Goal: Transaction & Acquisition: Download file/media

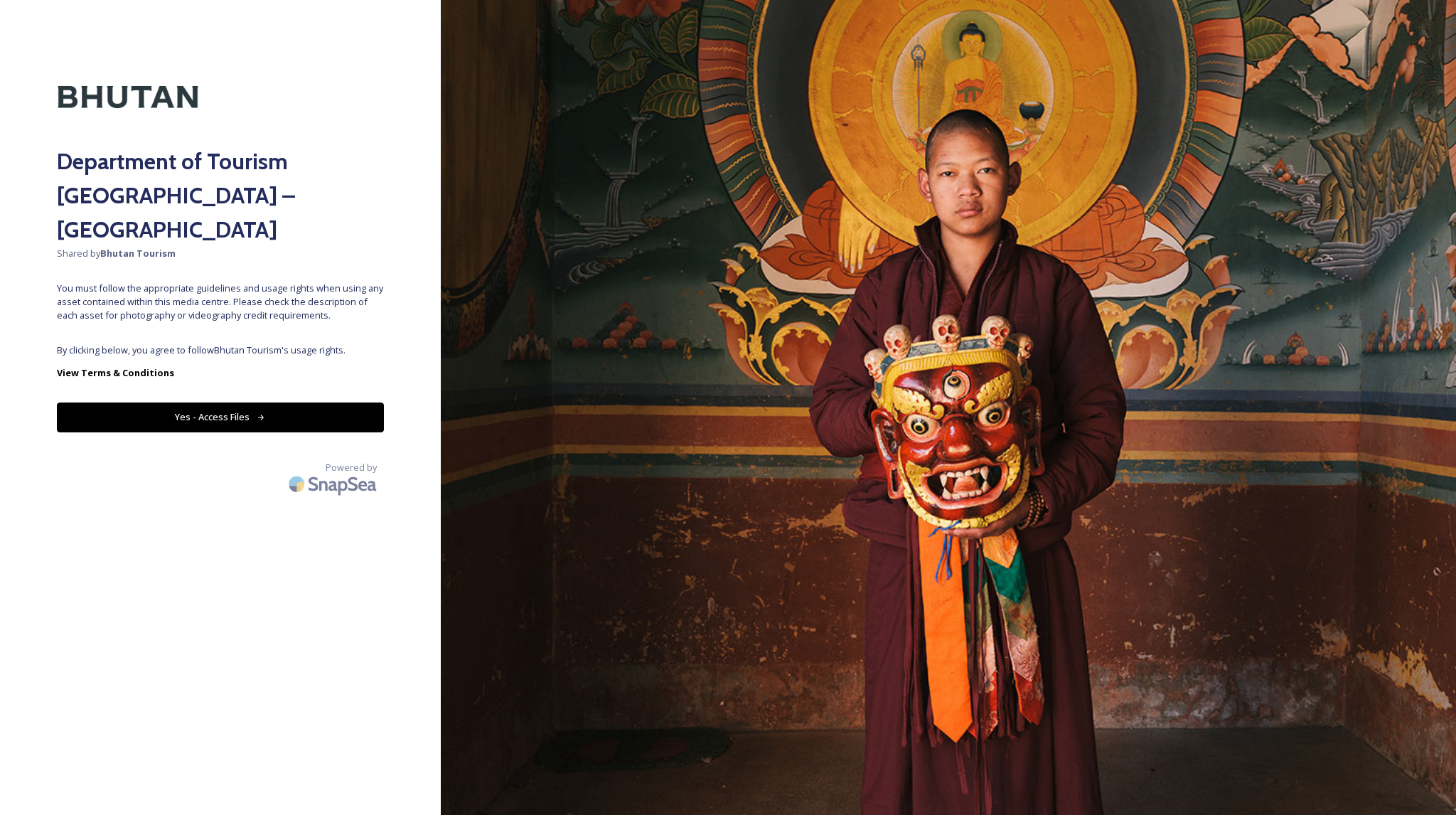
click at [230, 402] on button "Yes - Access Files" at bounding box center [221, 417] width 327 height 29
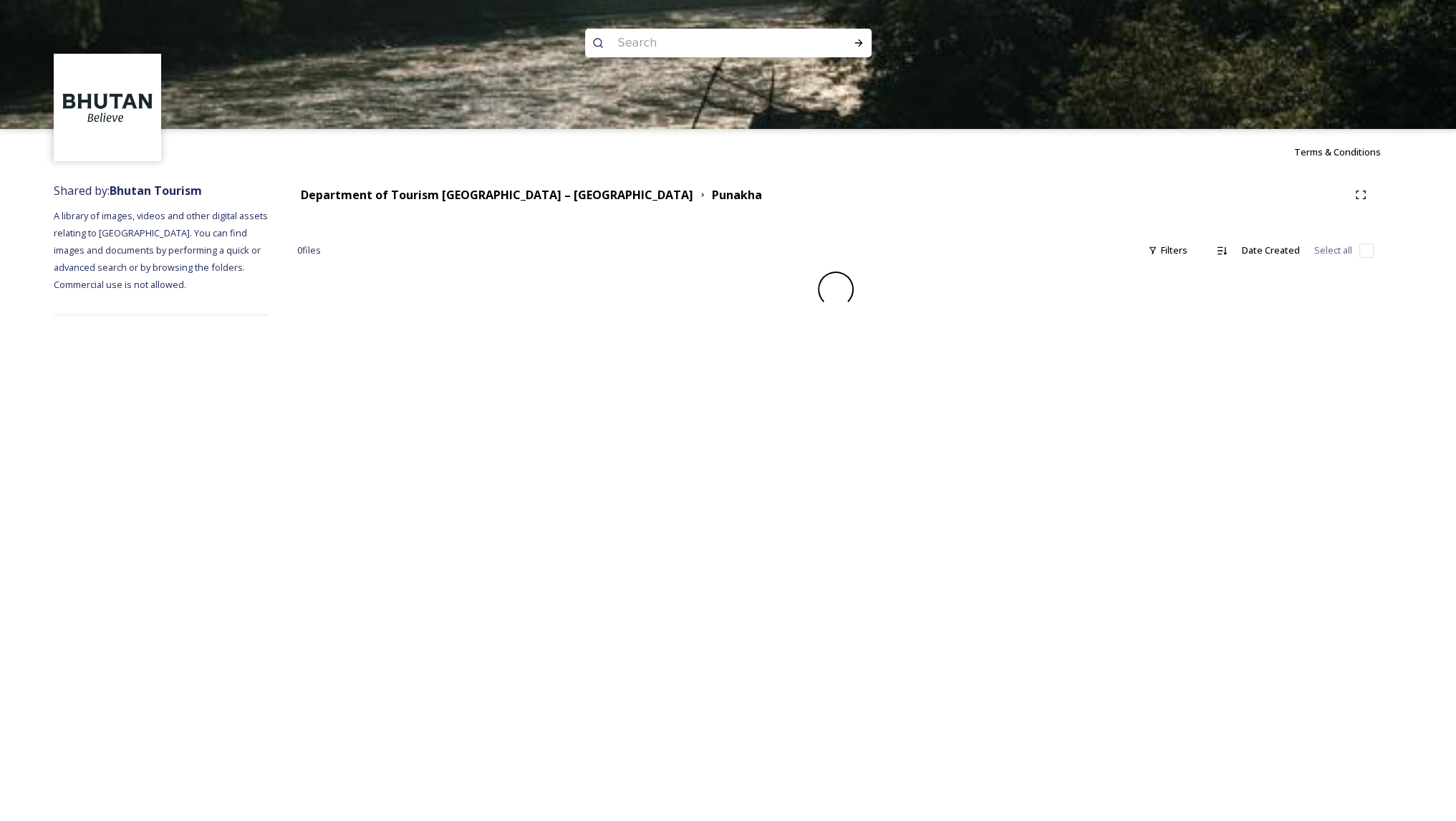
click at [520, 194] on strong "Department of Tourism [GEOGRAPHIC_DATA] – [GEOGRAPHIC_DATA]" at bounding box center [496, 194] width 392 height 16
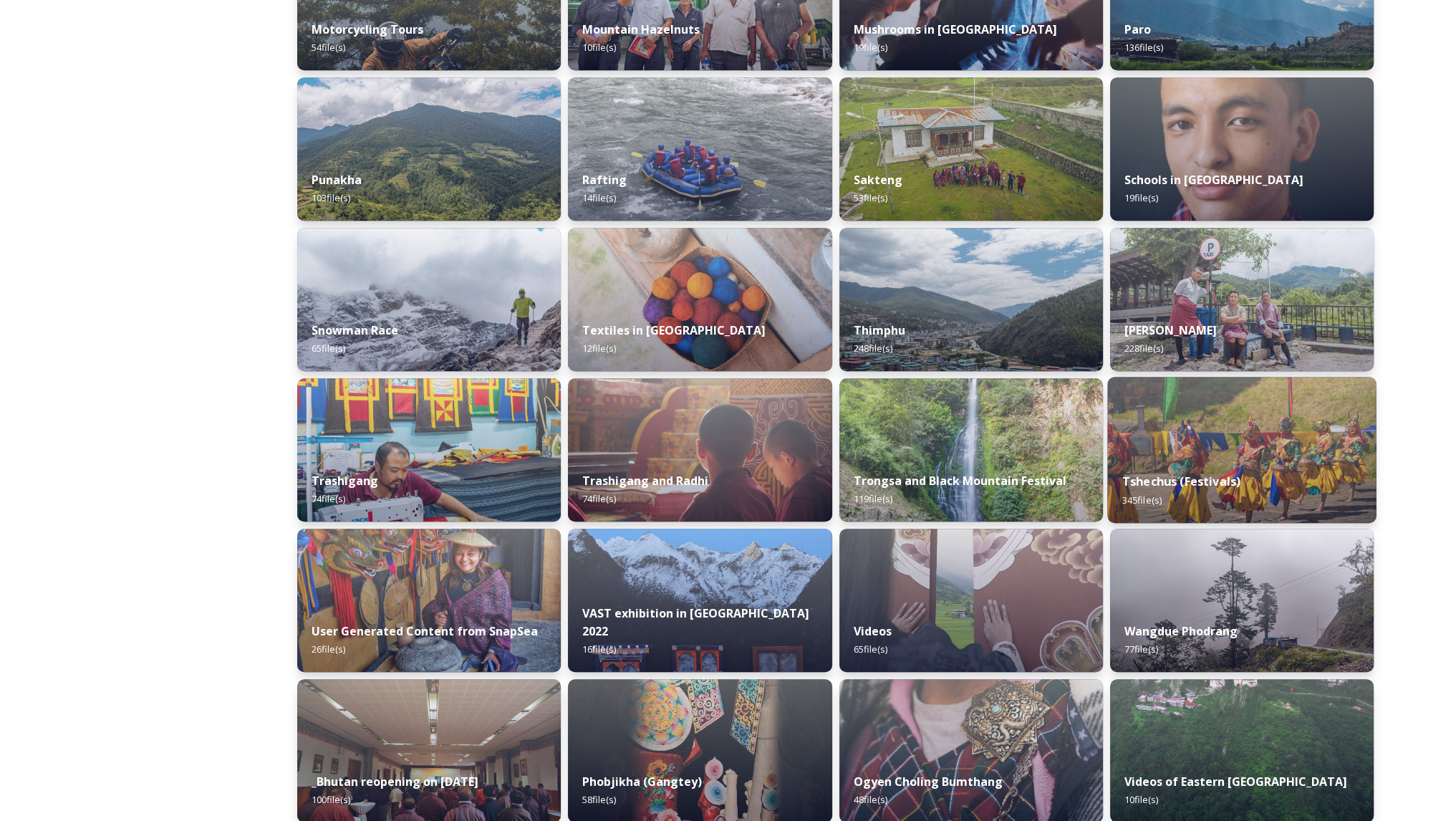
scroll to position [1055, 0]
click at [1275, 448] on img at bounding box center [1241, 450] width 269 height 146
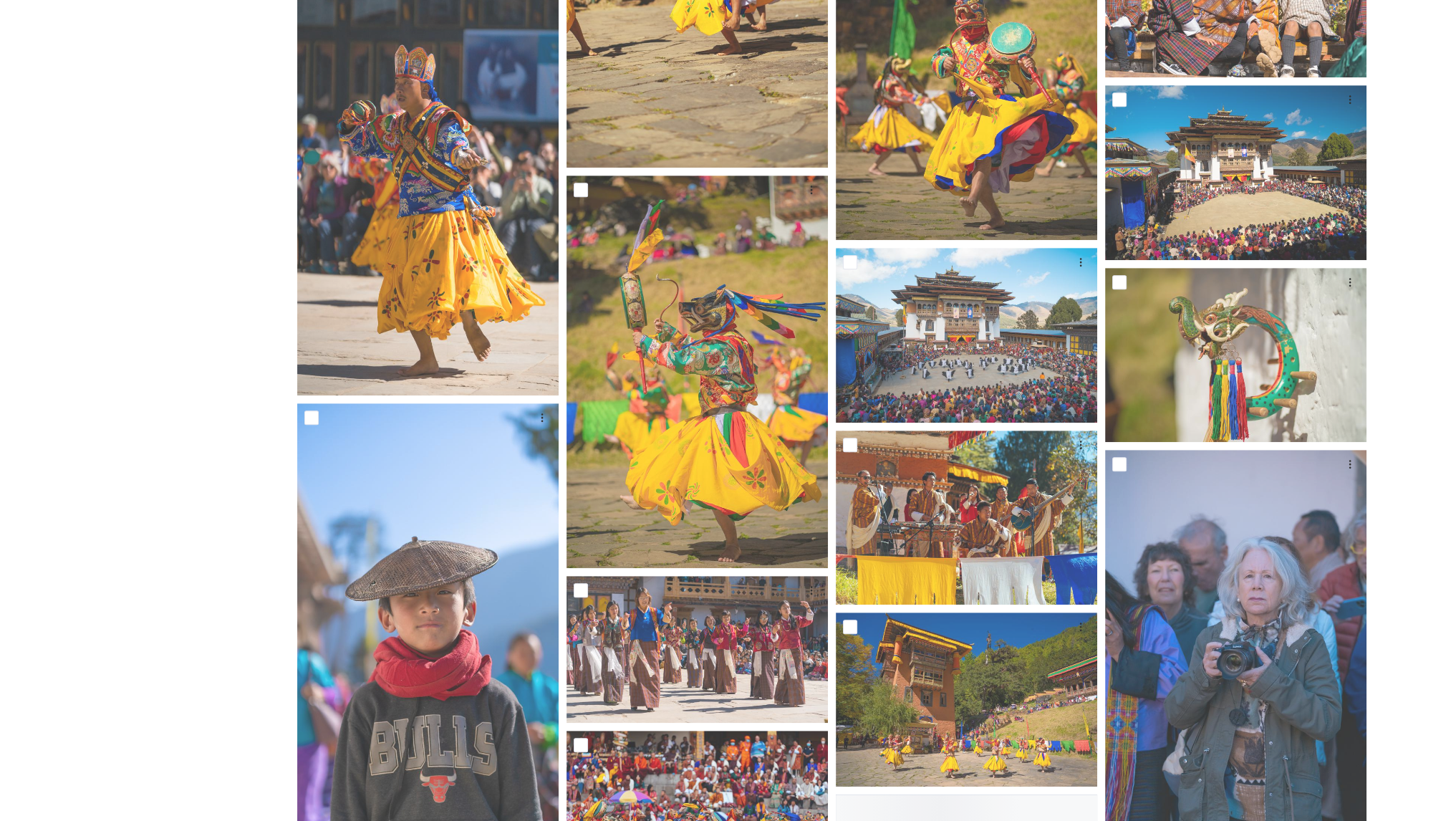
scroll to position [836, 0]
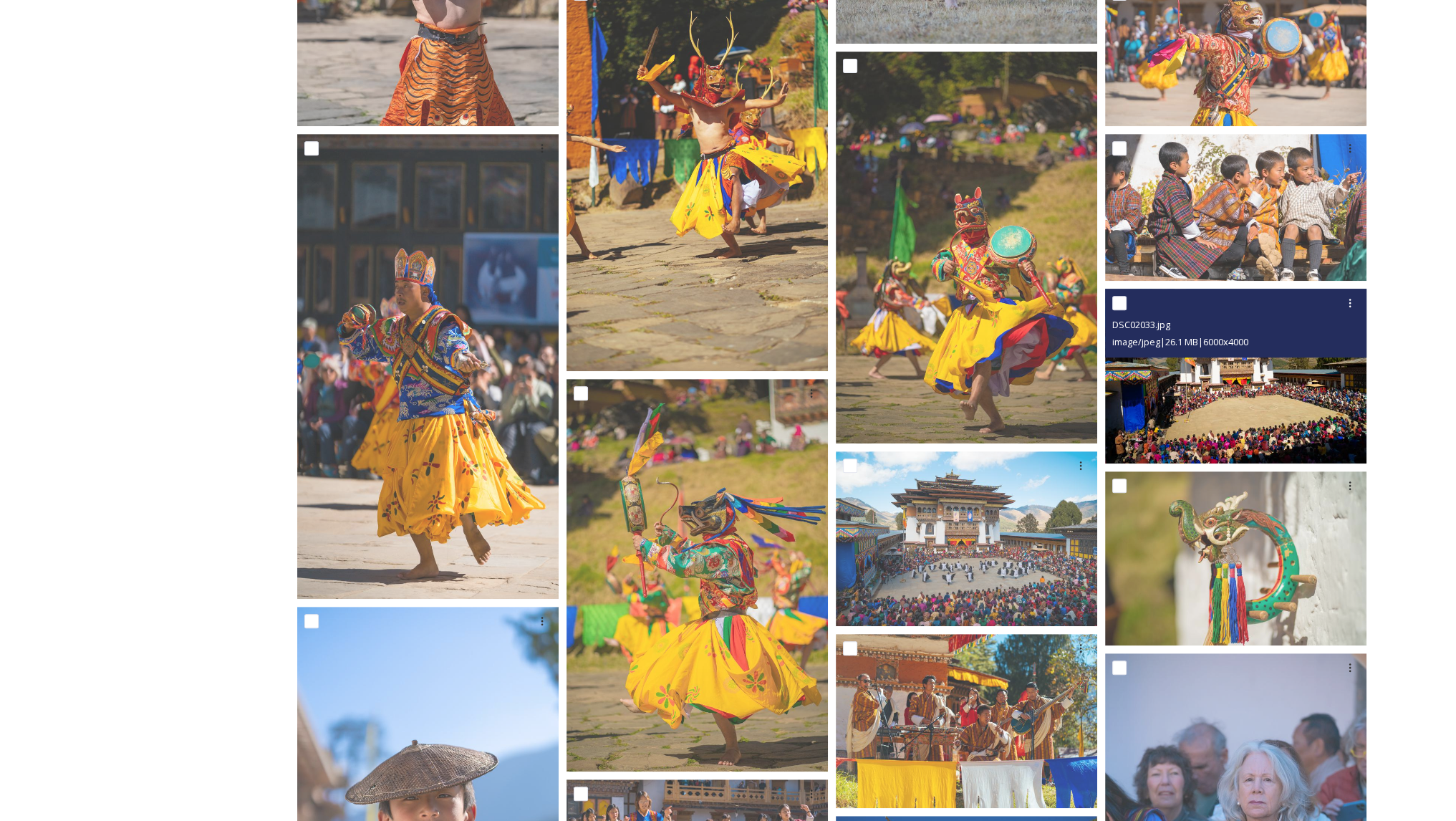
click at [1235, 393] on img at bounding box center [1236, 376] width 261 height 175
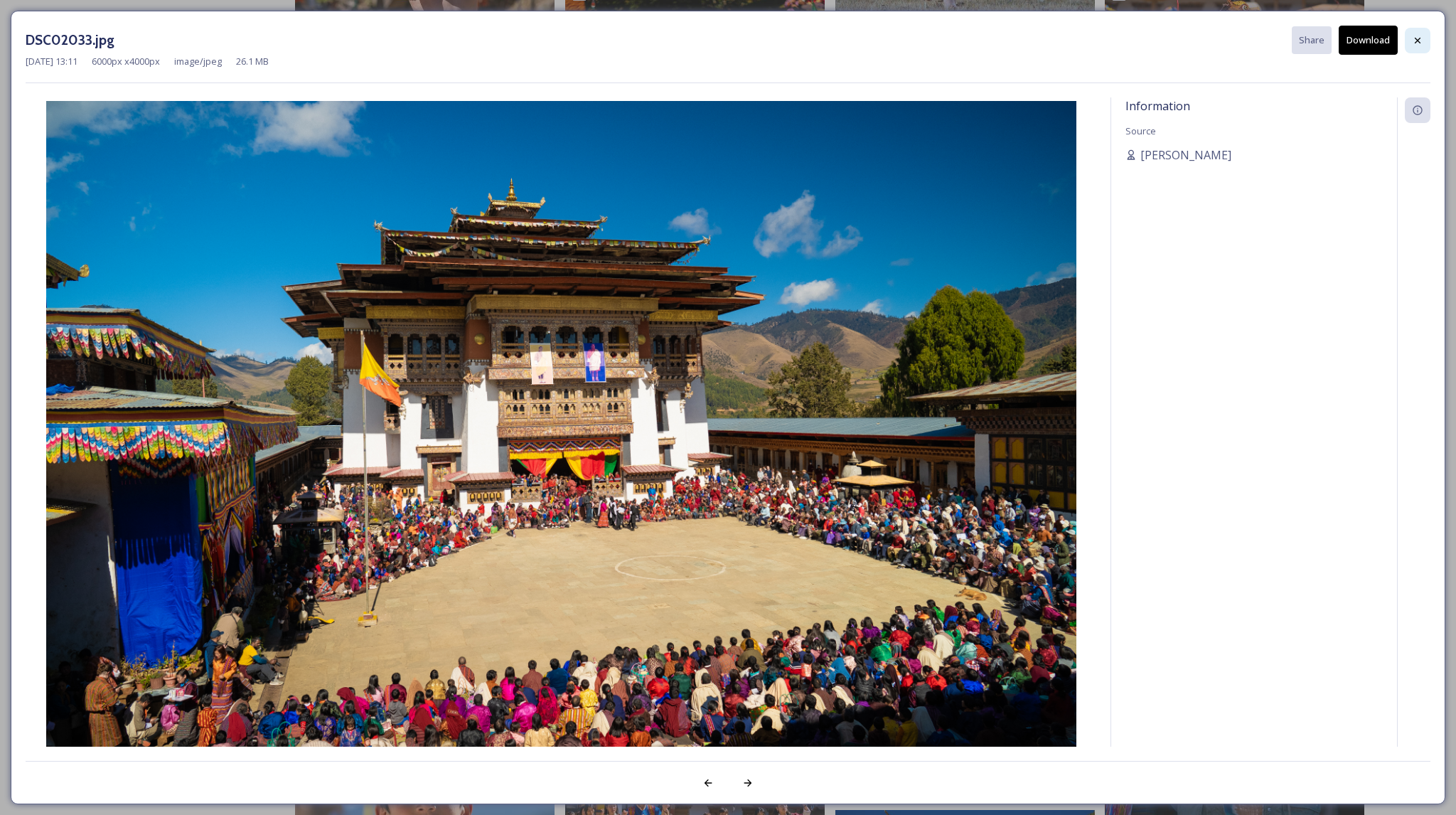
click at [1421, 40] on icon at bounding box center [1417, 40] width 11 height 11
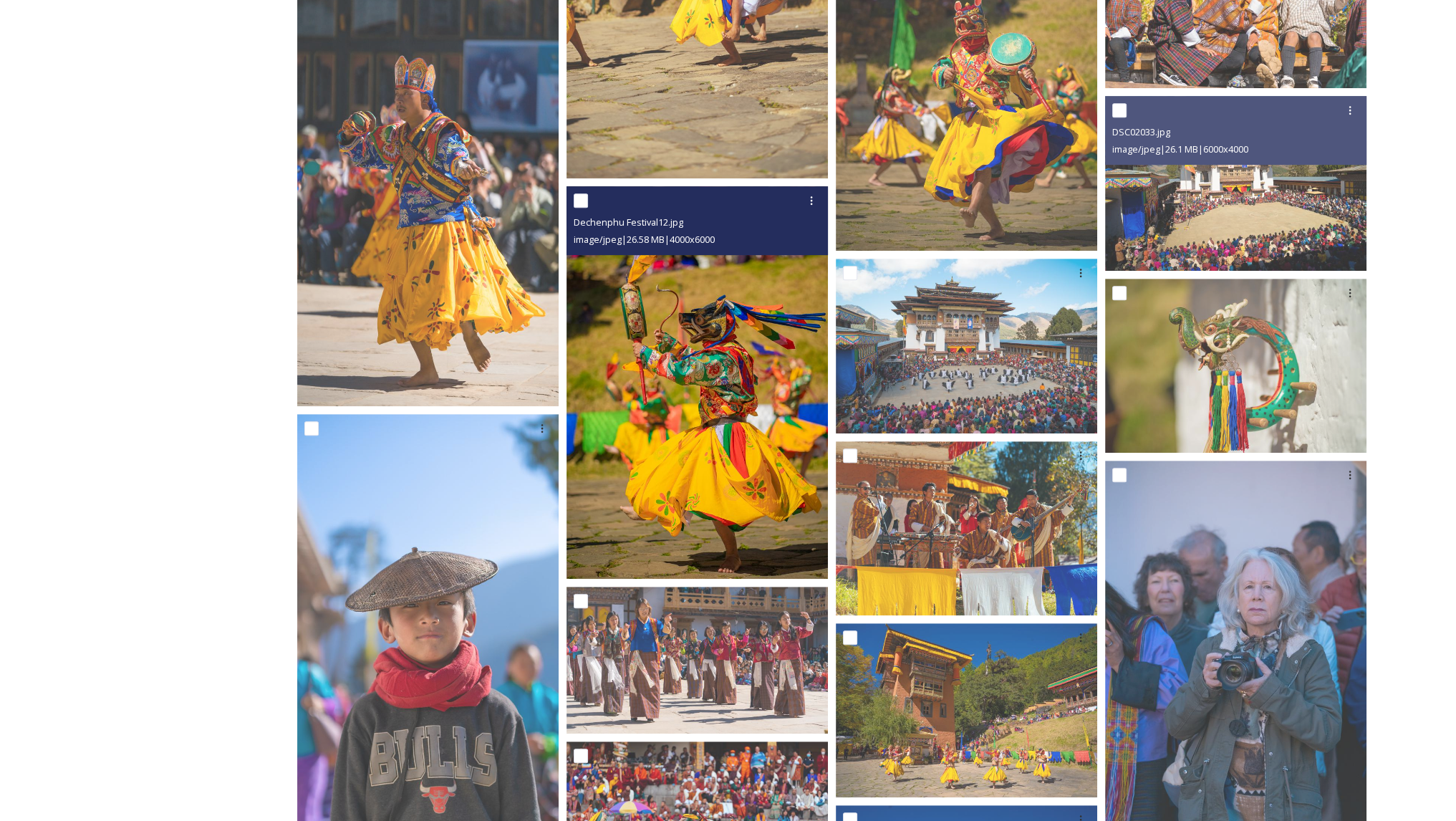
scroll to position [1049, 0]
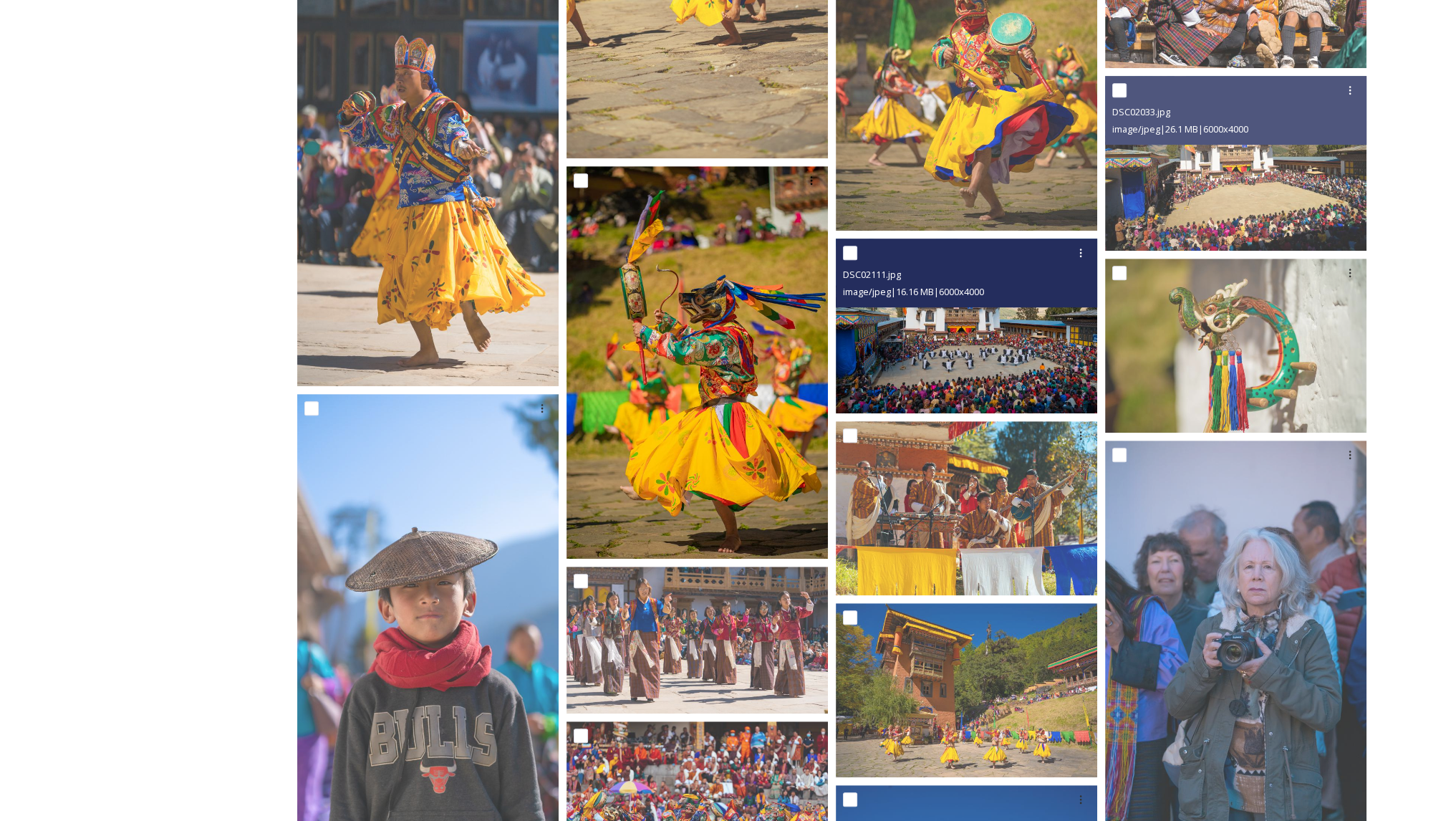
click at [1005, 348] on img at bounding box center [966, 326] width 261 height 175
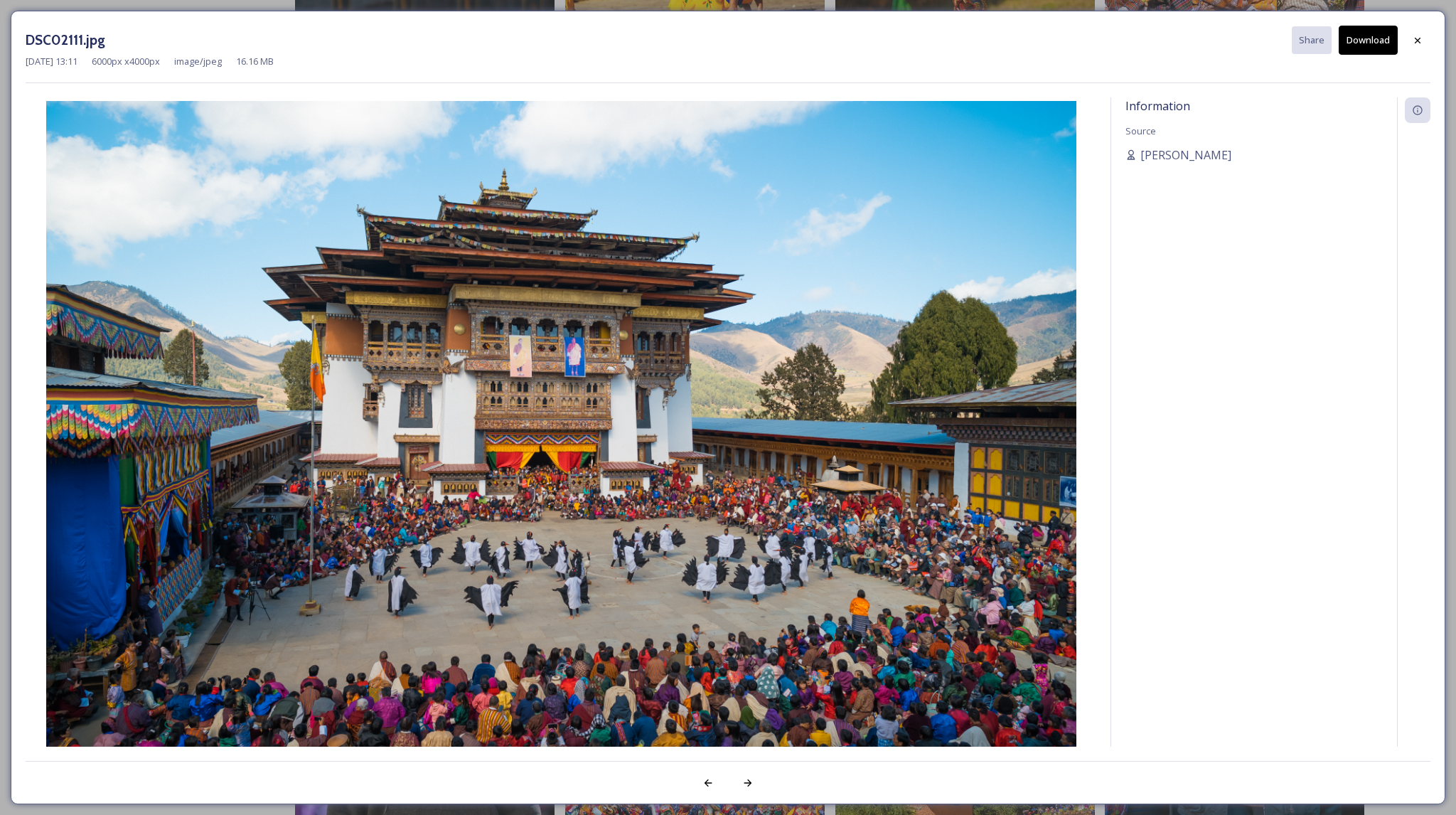
click at [1362, 46] on button "Download" at bounding box center [1368, 40] width 59 height 29
click at [1418, 35] on icon at bounding box center [1417, 40] width 11 height 11
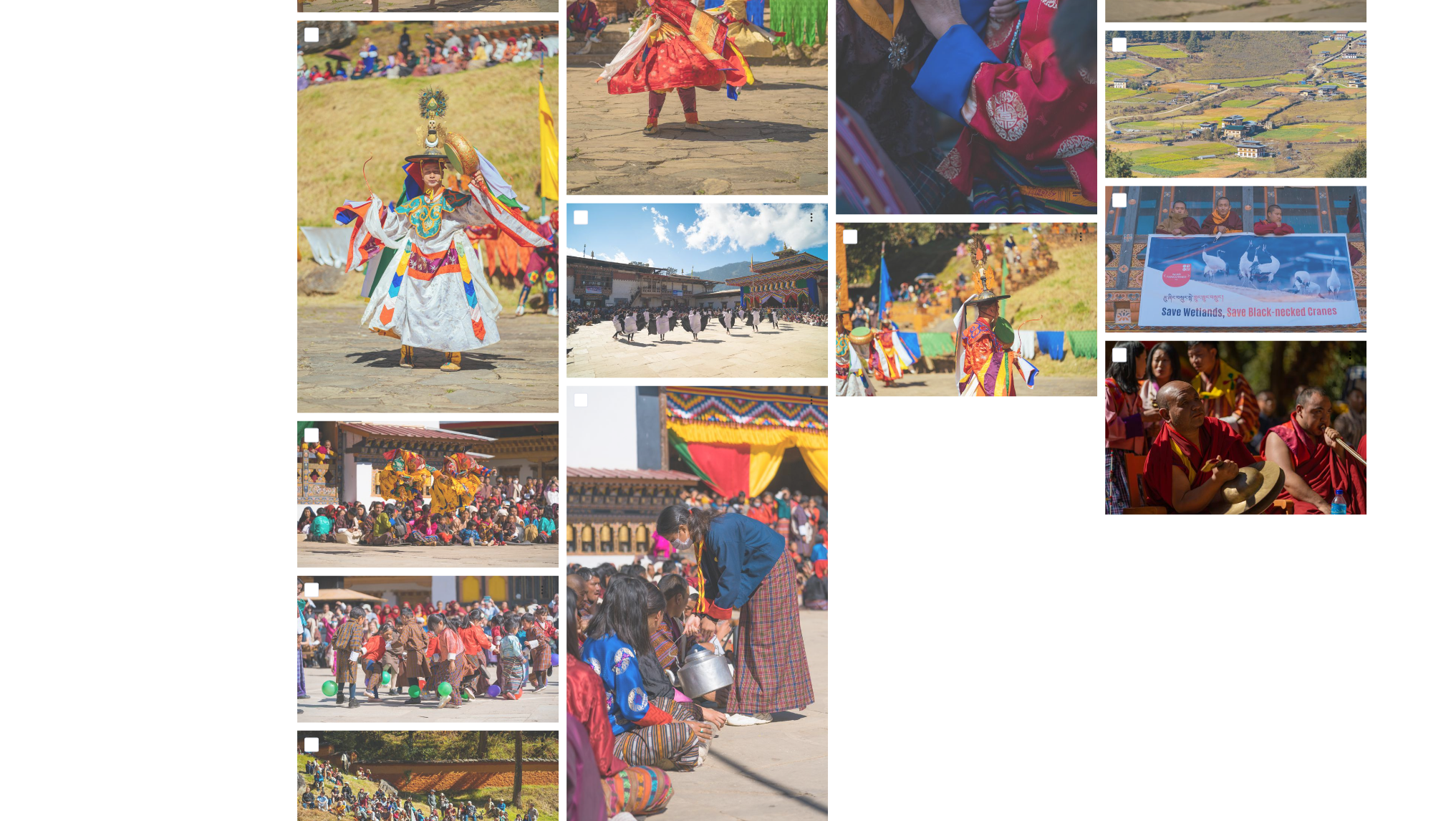
scroll to position [3132, 0]
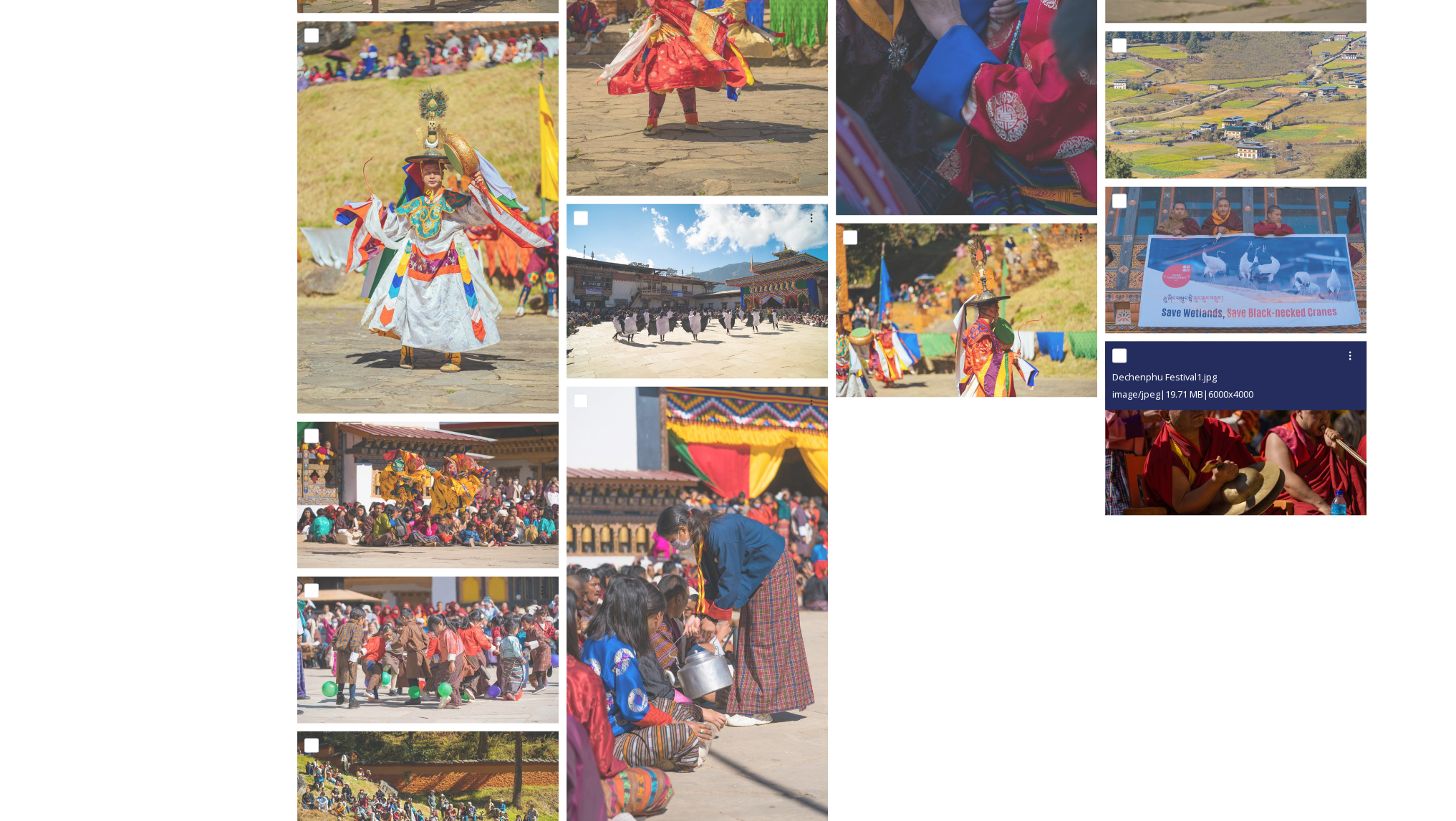
click at [1221, 454] on img at bounding box center [1236, 428] width 261 height 175
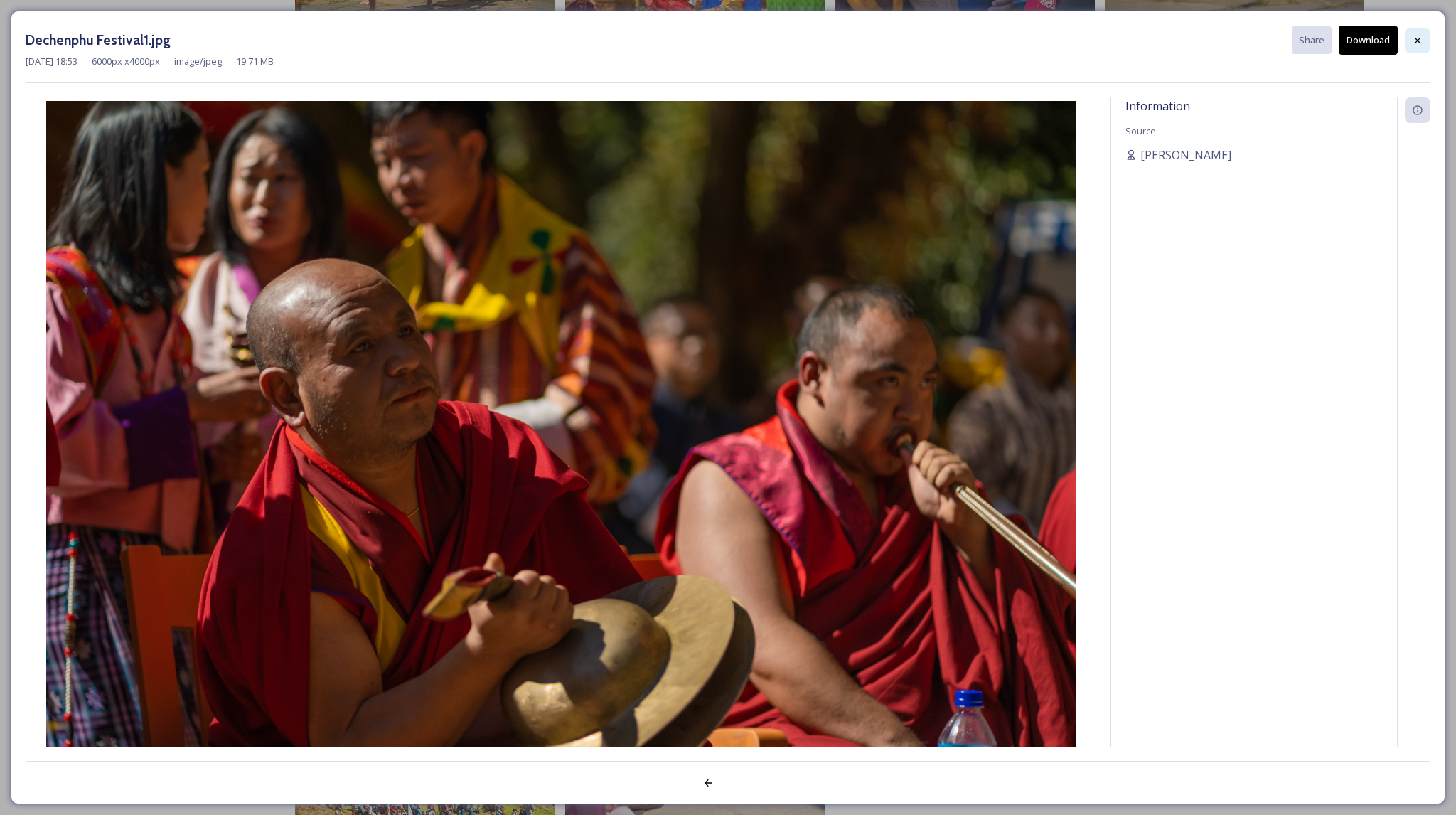
click at [1421, 38] on icon at bounding box center [1417, 40] width 11 height 11
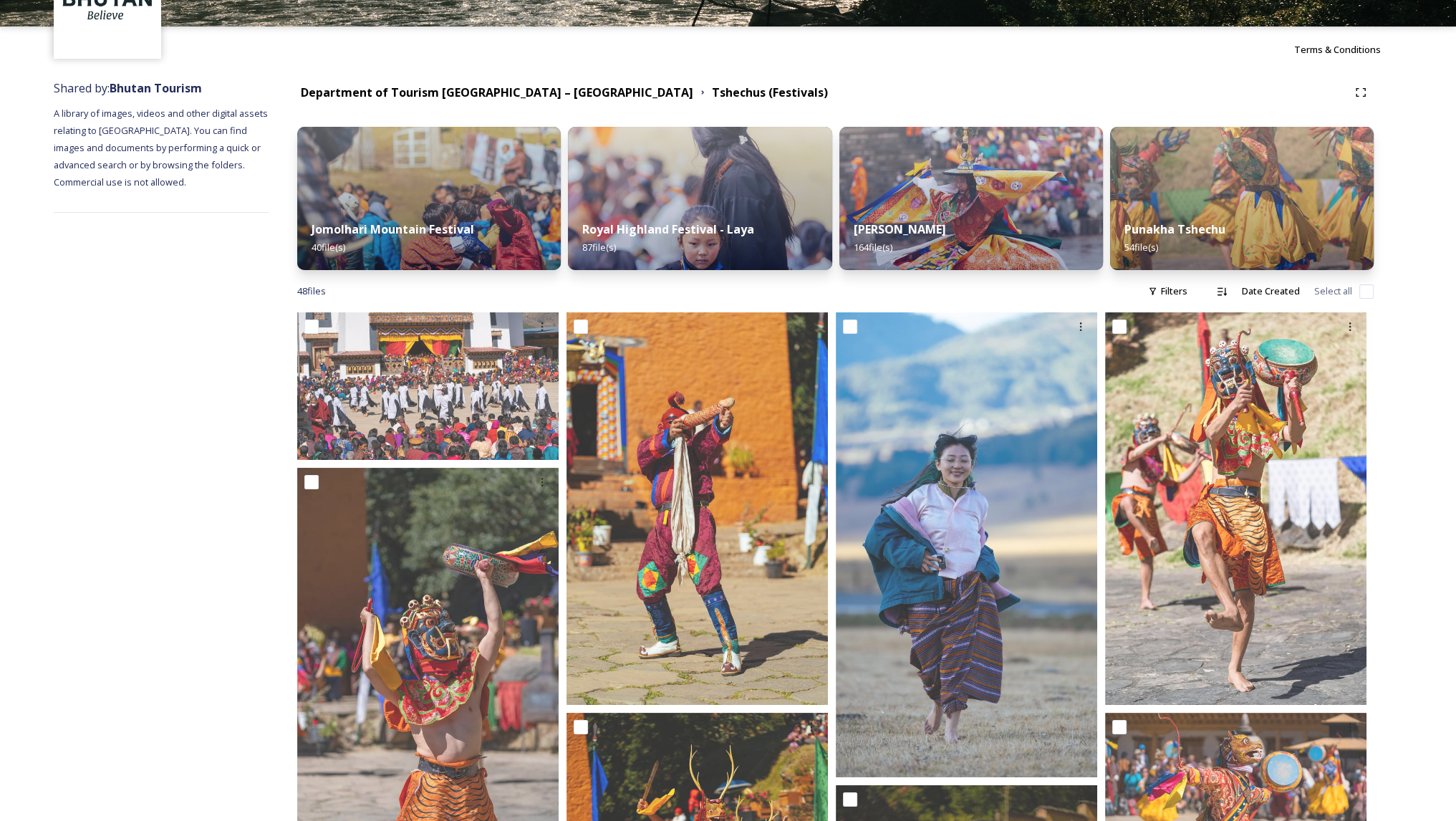
scroll to position [0, 0]
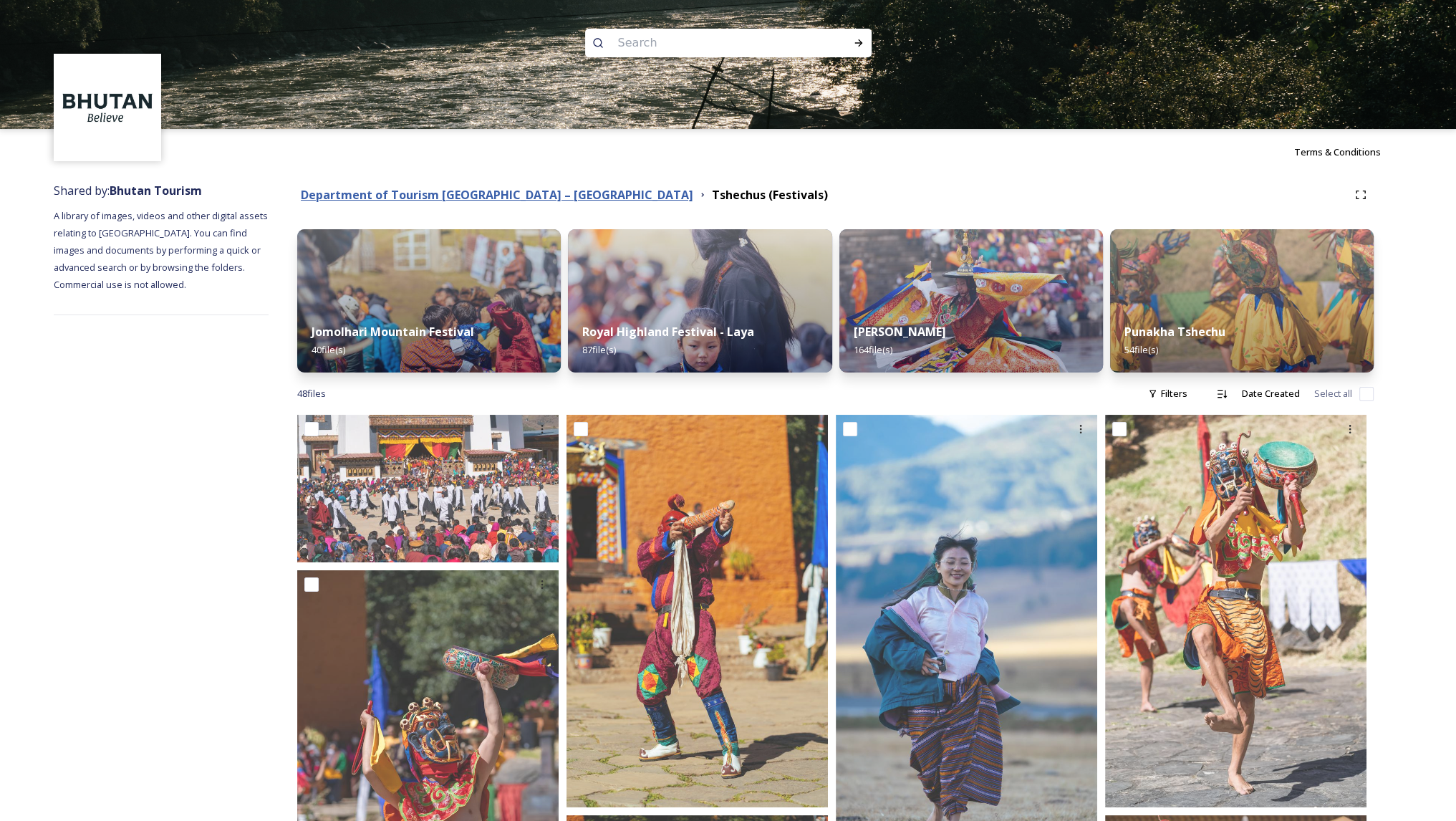
click at [476, 198] on strong "Department of Tourism [GEOGRAPHIC_DATA] – [GEOGRAPHIC_DATA]" at bounding box center [496, 194] width 392 height 16
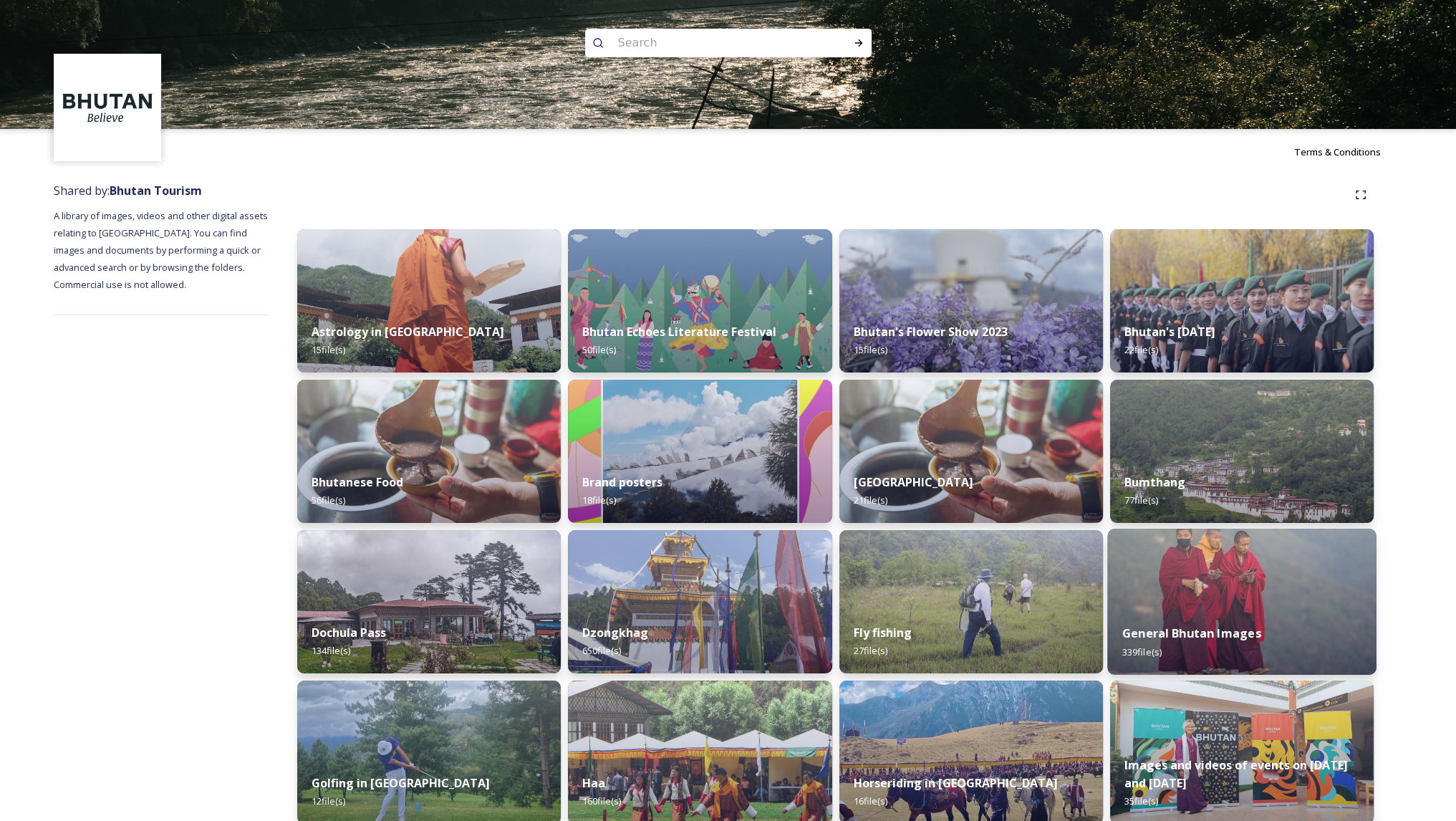
click at [1219, 577] on img at bounding box center [1241, 602] width 269 height 146
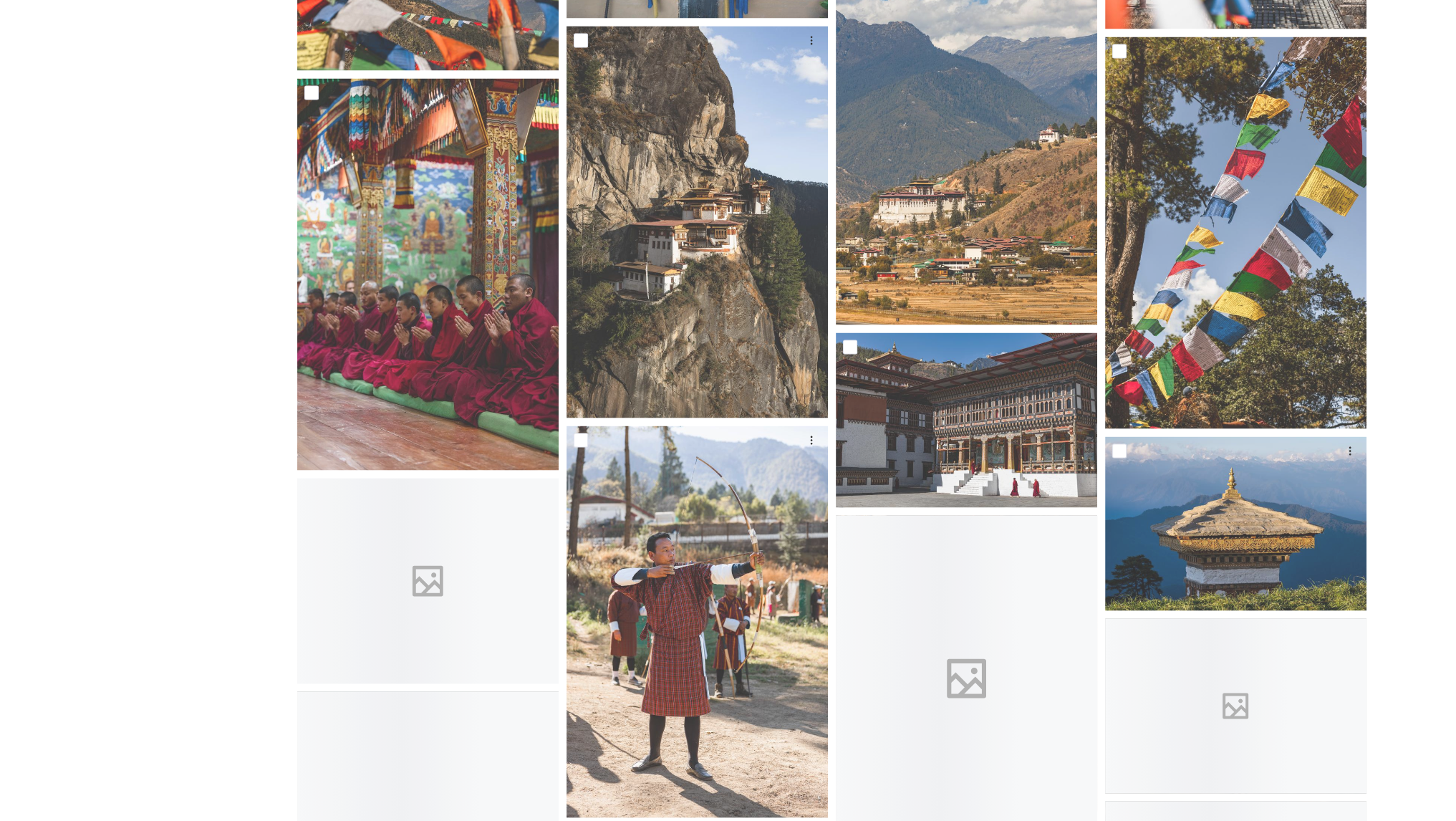
scroll to position [3634, 0]
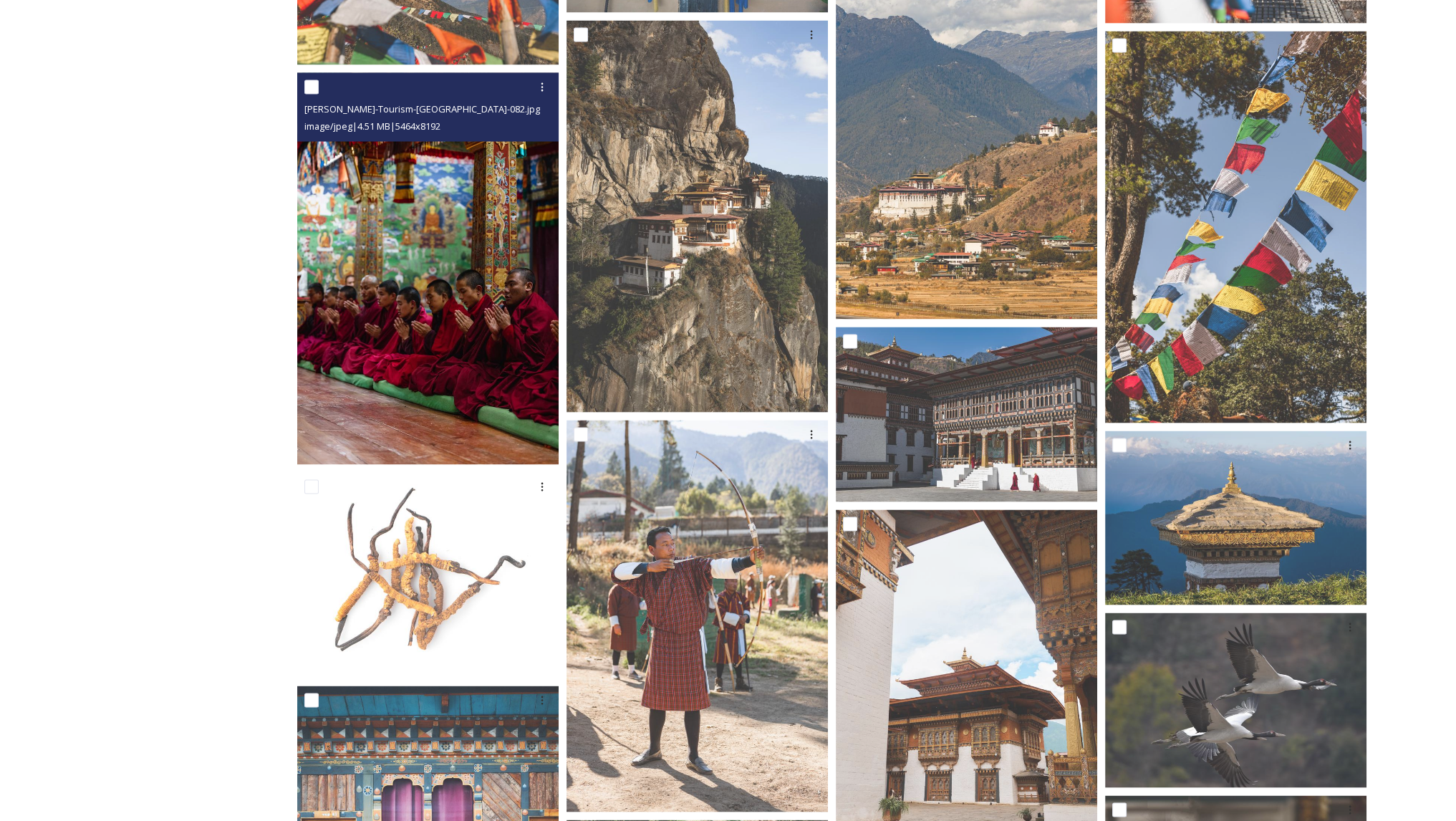
click at [447, 326] on img at bounding box center [428, 268] width 261 height 392
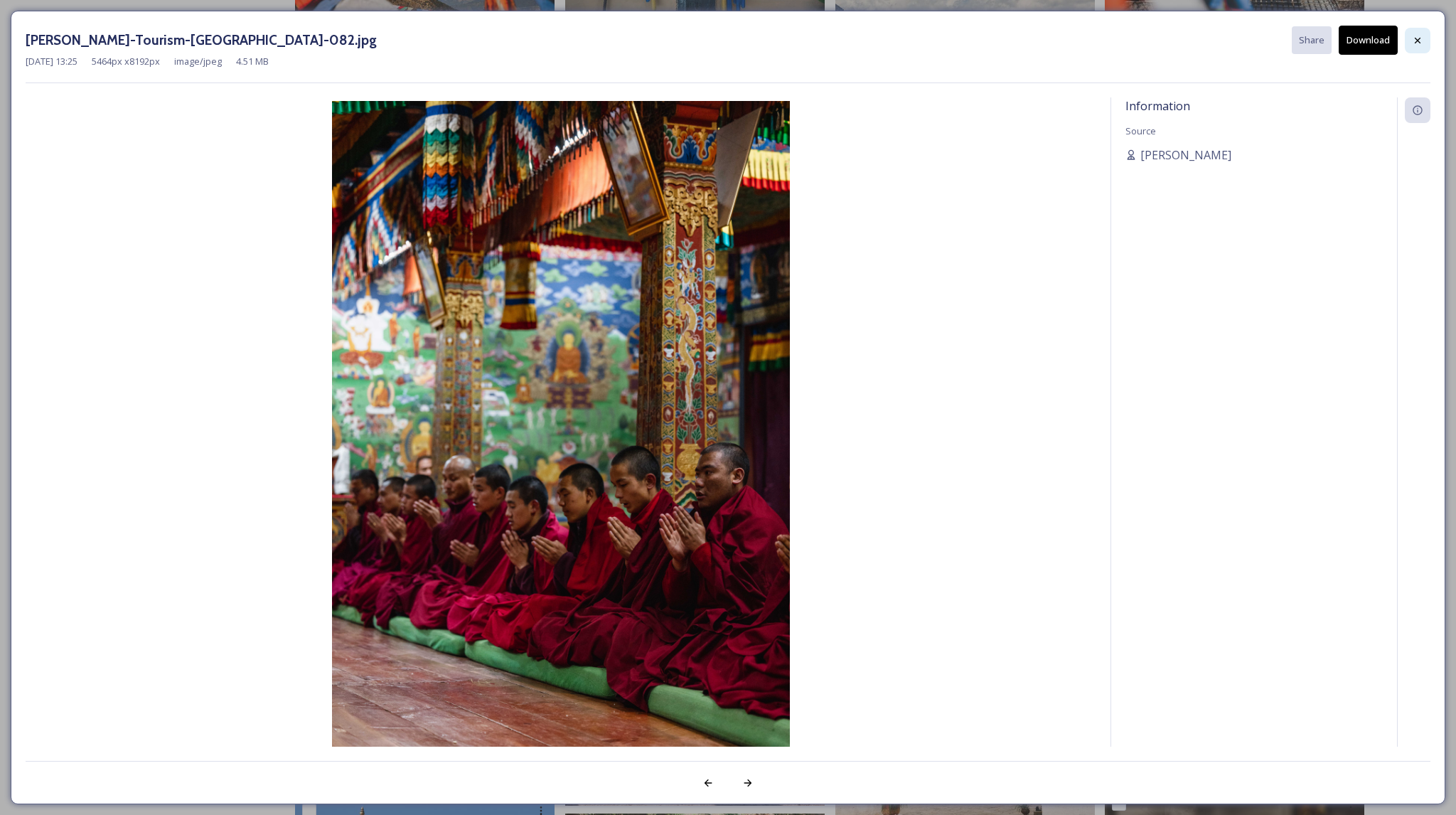
click at [1424, 41] on div at bounding box center [1418, 41] width 26 height 26
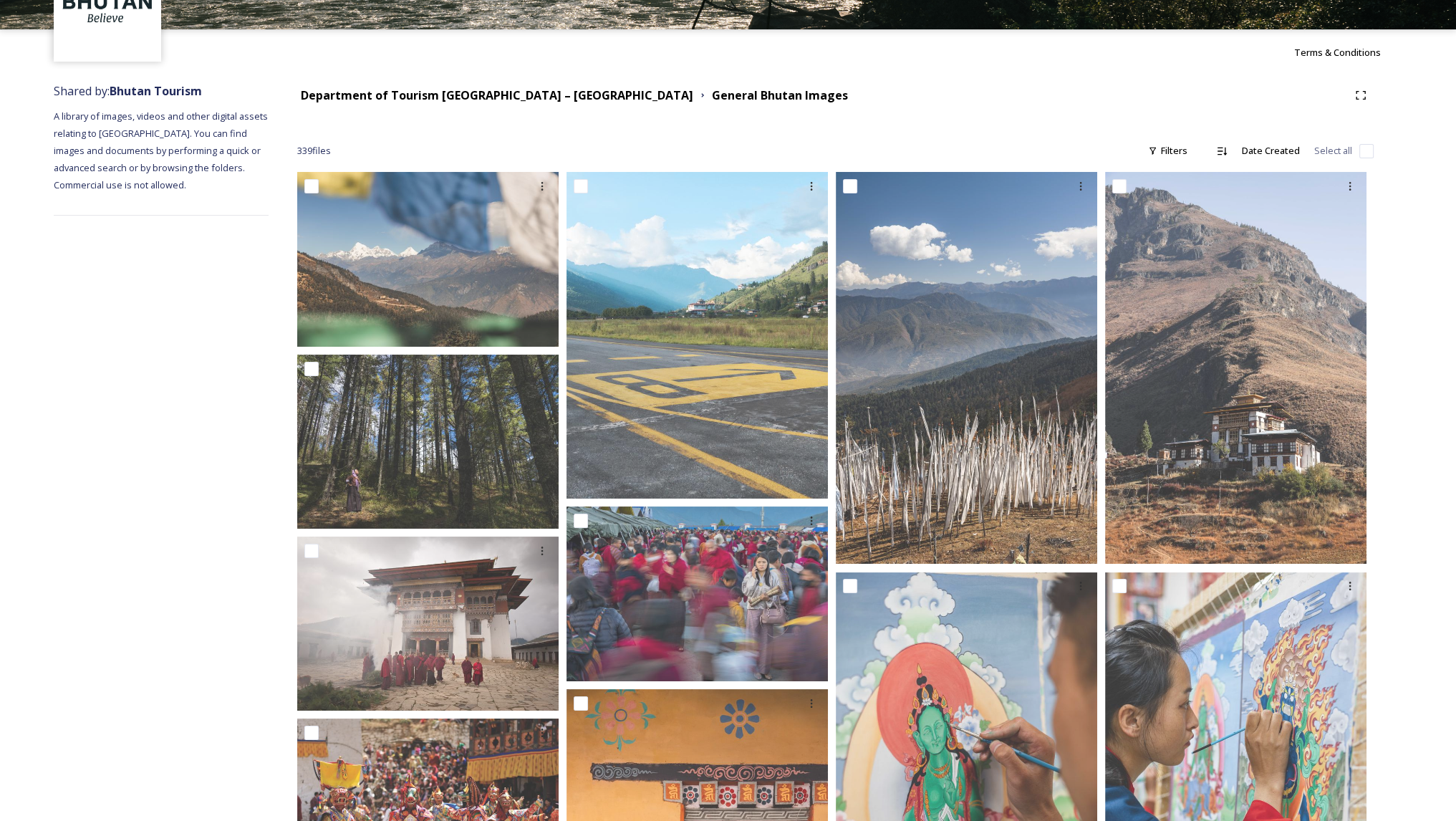
scroll to position [98, 0]
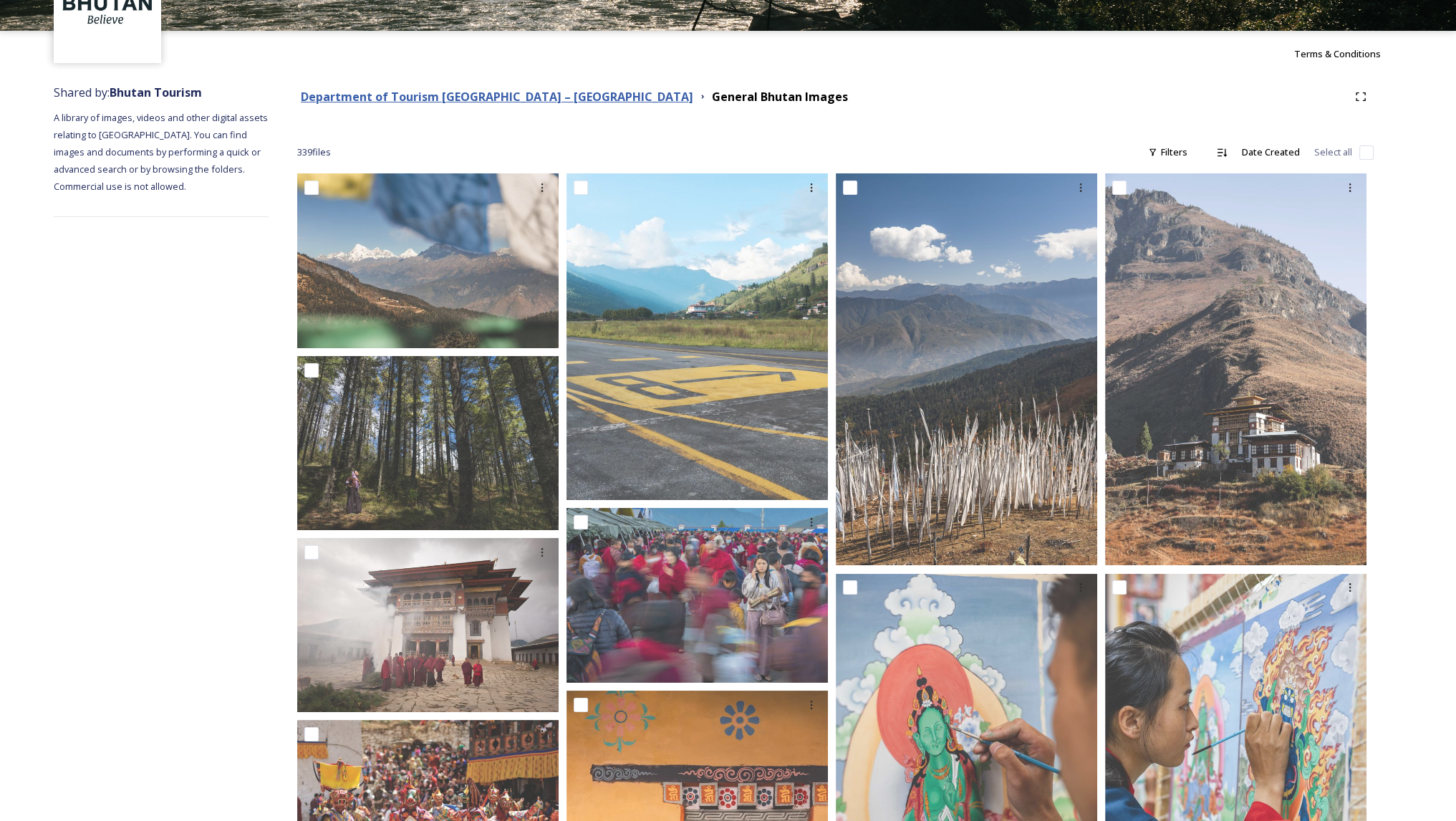
click at [507, 91] on strong "Department of Tourism [GEOGRAPHIC_DATA] – [GEOGRAPHIC_DATA]" at bounding box center [496, 97] width 392 height 16
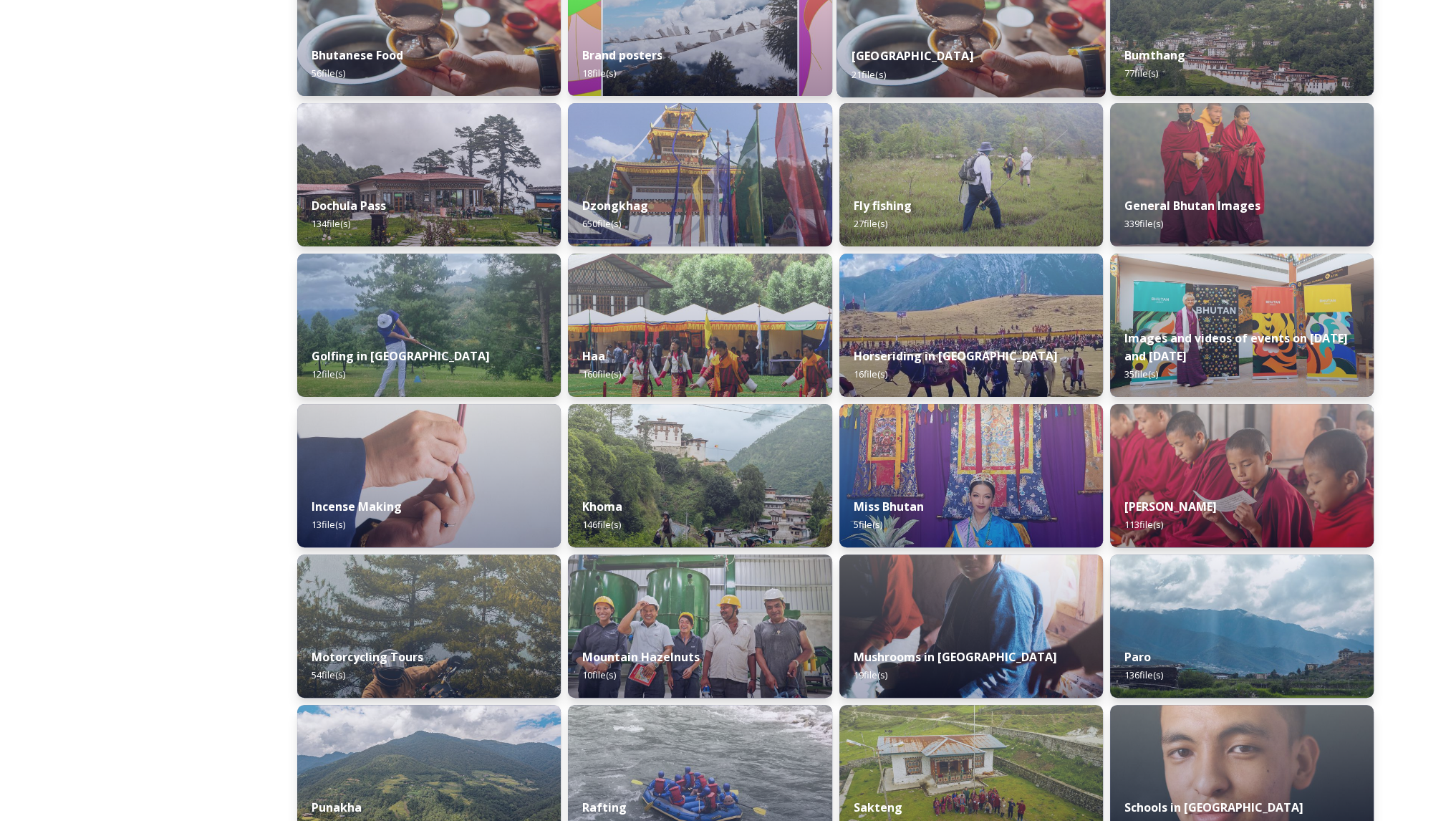
scroll to position [428, 0]
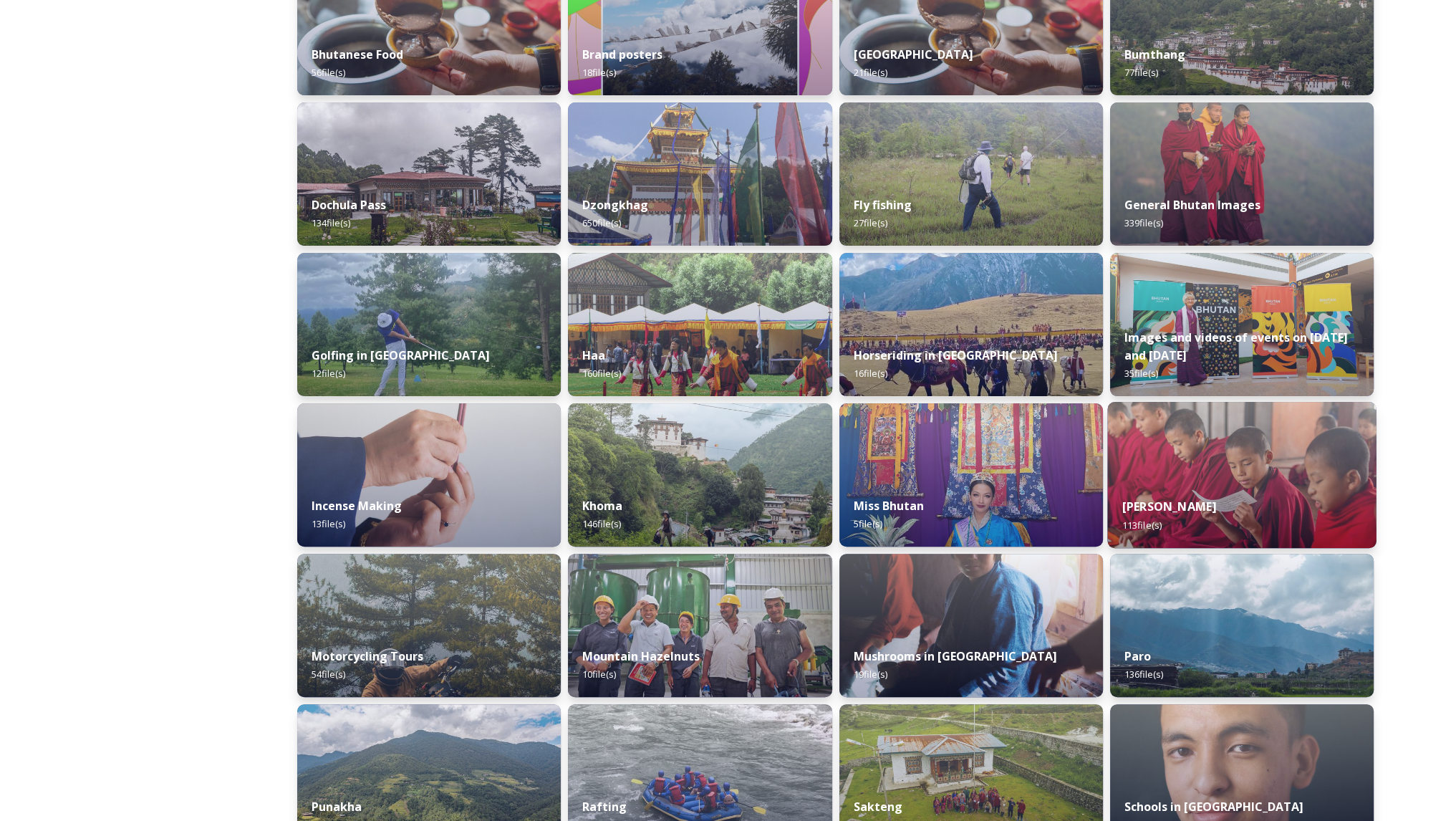
click at [1303, 472] on img at bounding box center [1241, 475] width 269 height 146
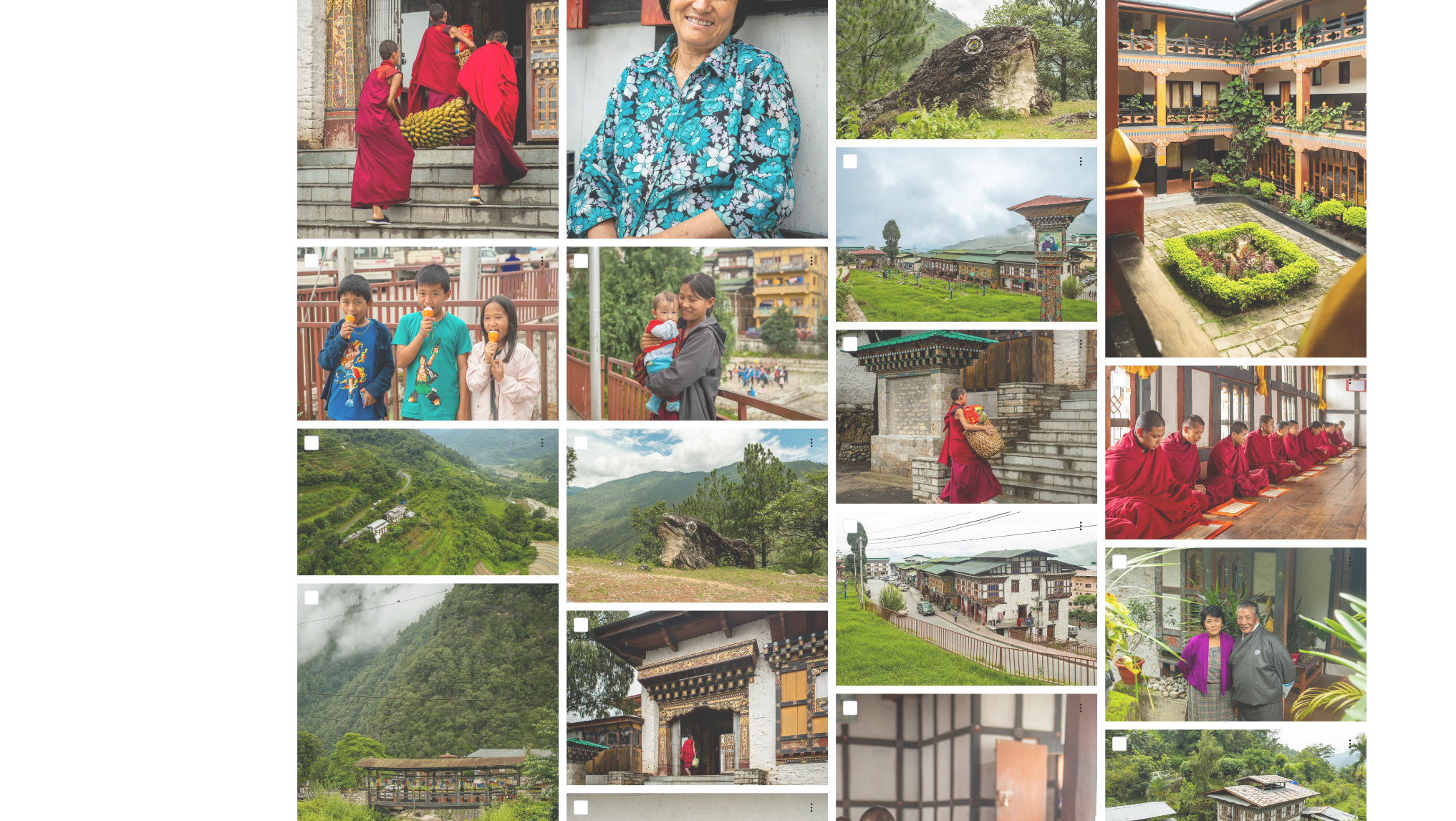
scroll to position [1053, 0]
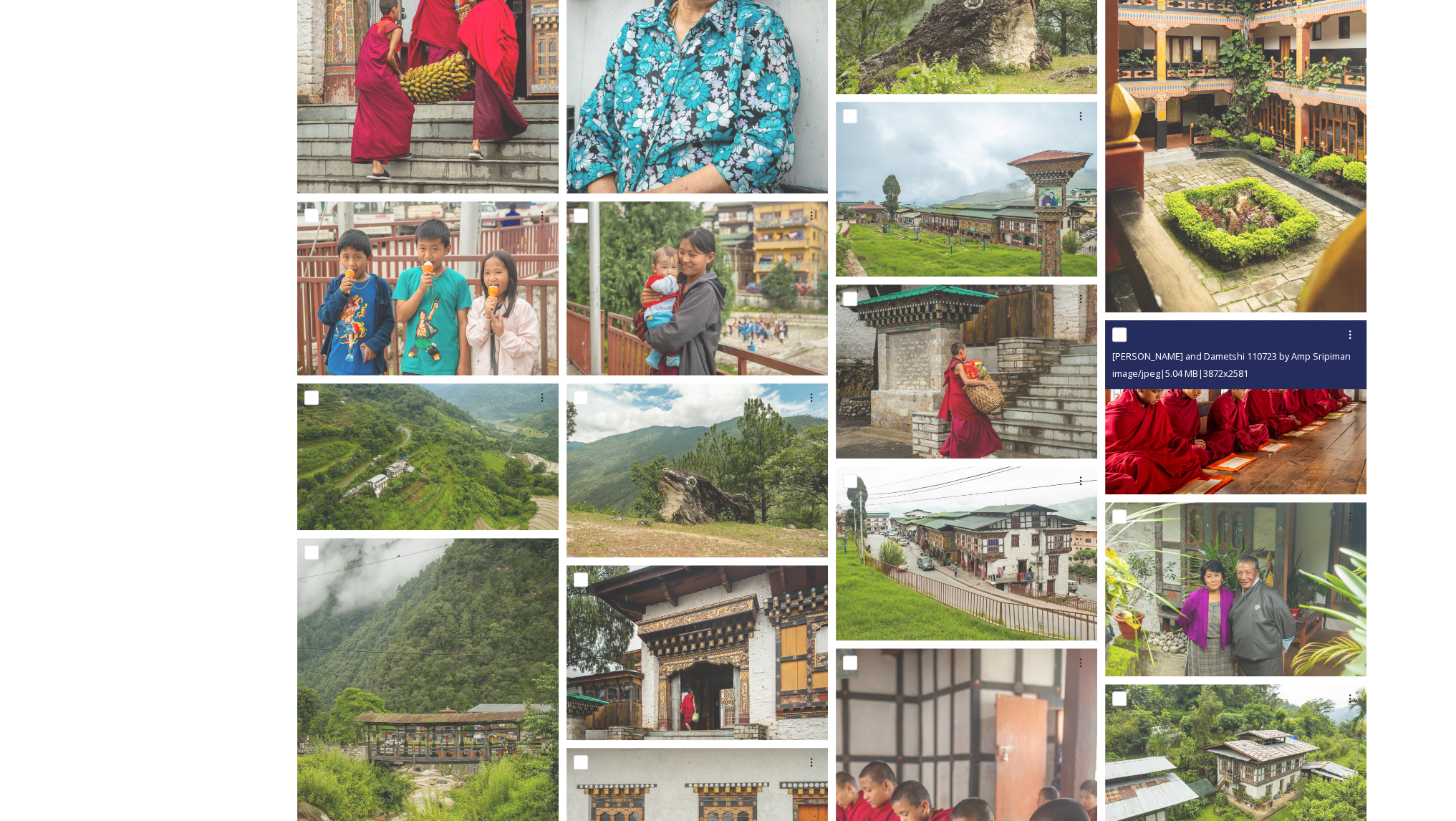
click at [1279, 432] on img at bounding box center [1236, 407] width 261 height 175
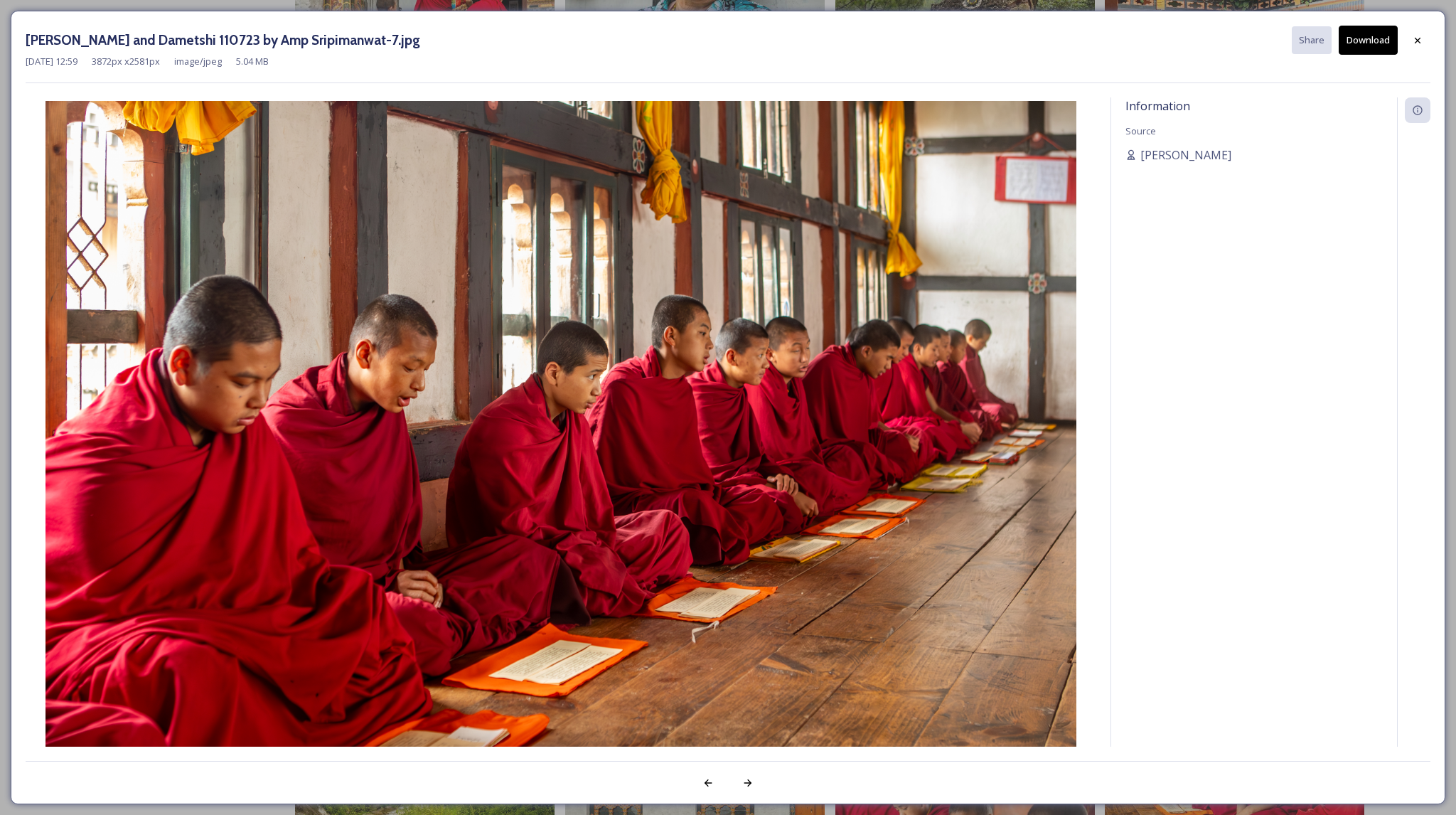
click at [1360, 38] on button "Download" at bounding box center [1368, 40] width 59 height 29
click at [1422, 41] on icon at bounding box center [1417, 40] width 11 height 11
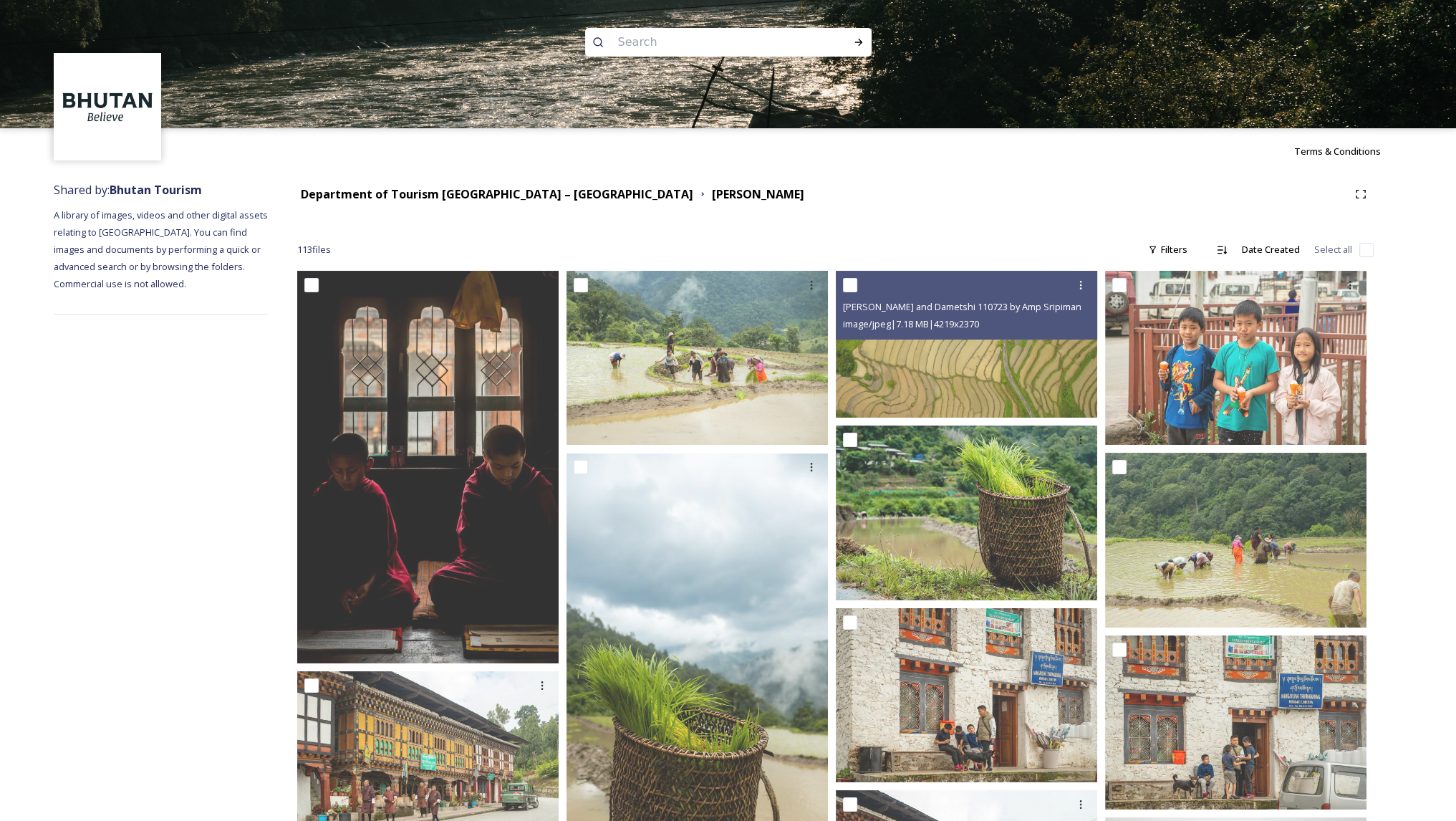
scroll to position [0, 0]
click at [472, 196] on strong "Department of Tourism [GEOGRAPHIC_DATA] – [GEOGRAPHIC_DATA]" at bounding box center [496, 194] width 392 height 16
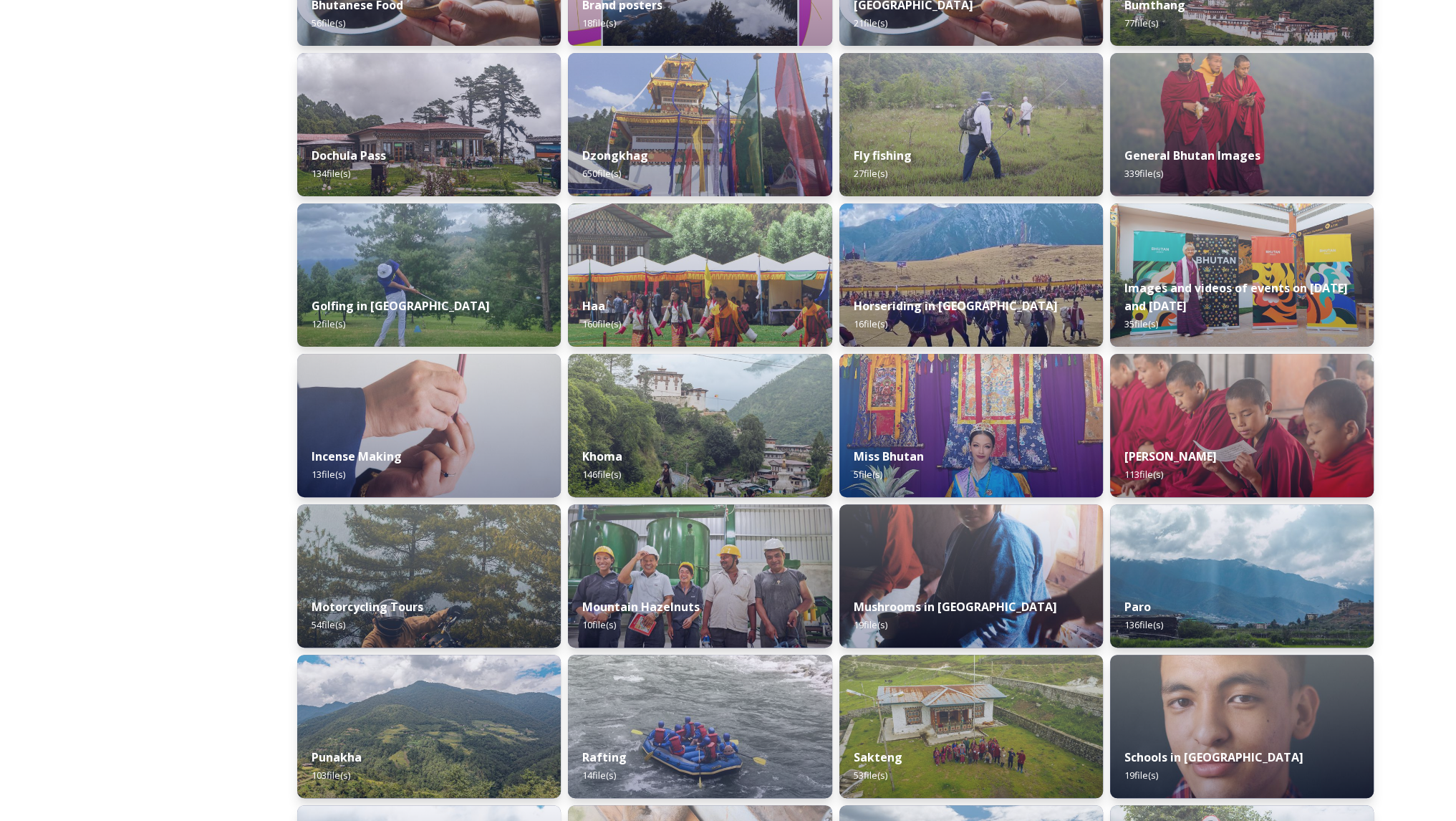
scroll to position [474, 0]
